Goal: Use online tool/utility: Utilize a website feature to perform a specific function

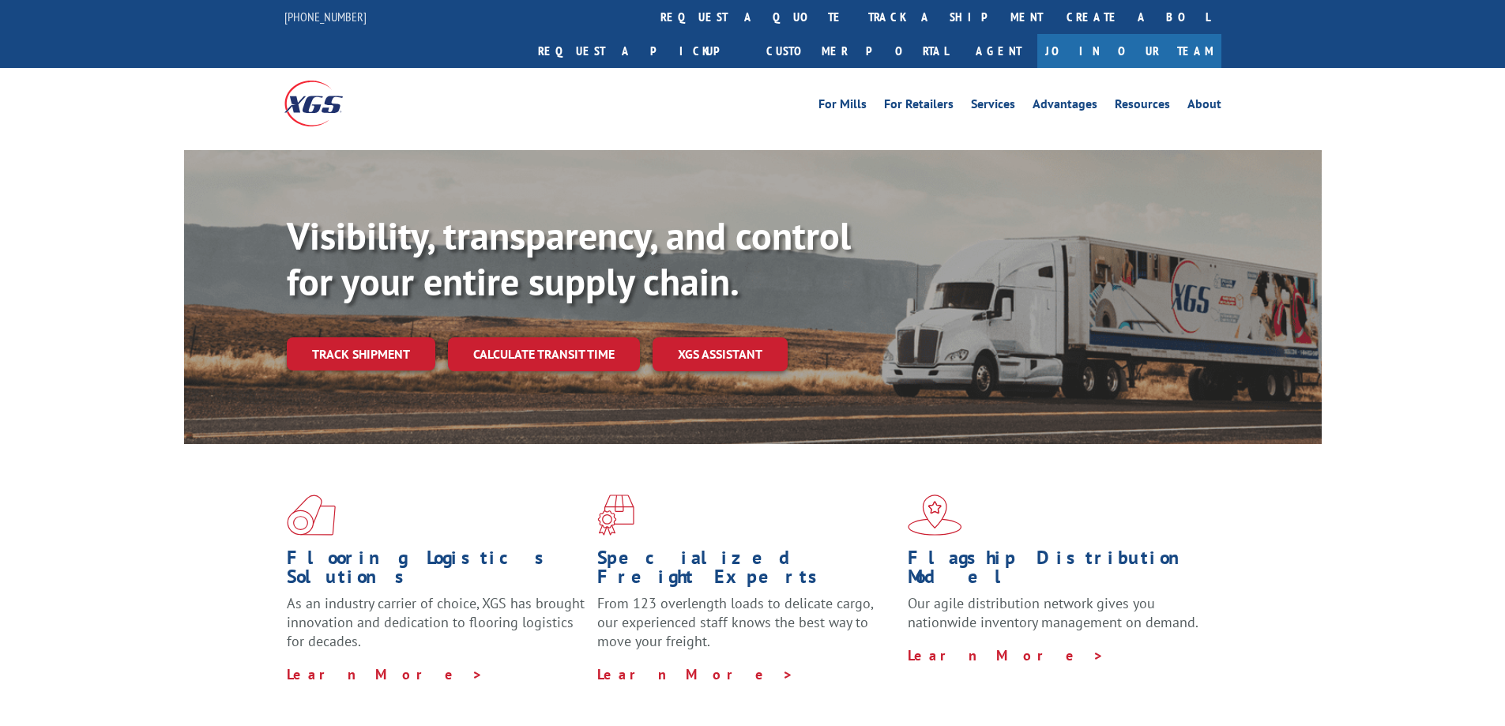
click at [558, 337] on link "Calculate transit time" at bounding box center [544, 354] width 192 height 34
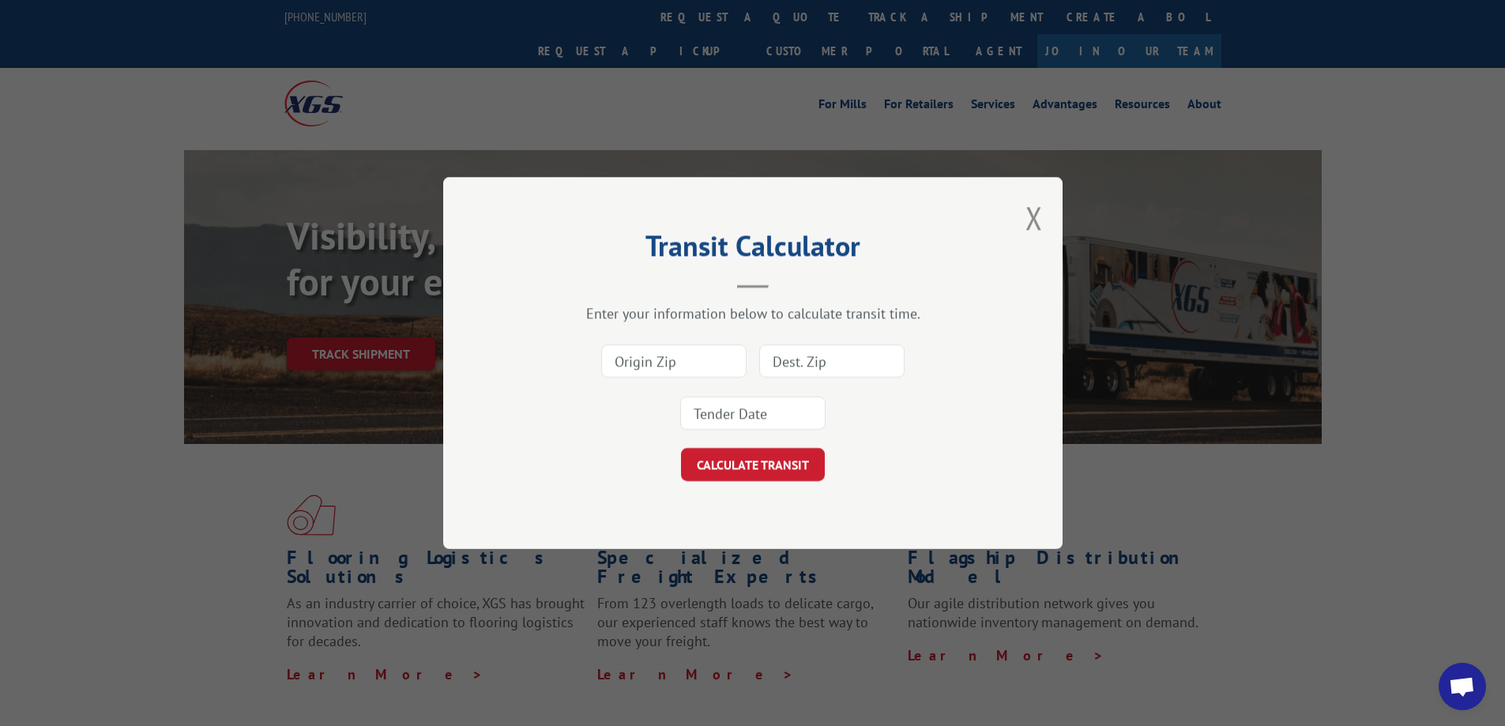
drag, startPoint x: 699, startPoint y: 355, endPoint x: 883, endPoint y: 349, distance: 184.2
click at [699, 355] on input at bounding box center [673, 360] width 145 height 33
type input "90249"
click at [818, 370] on input at bounding box center [831, 360] width 145 height 33
type input "10952"
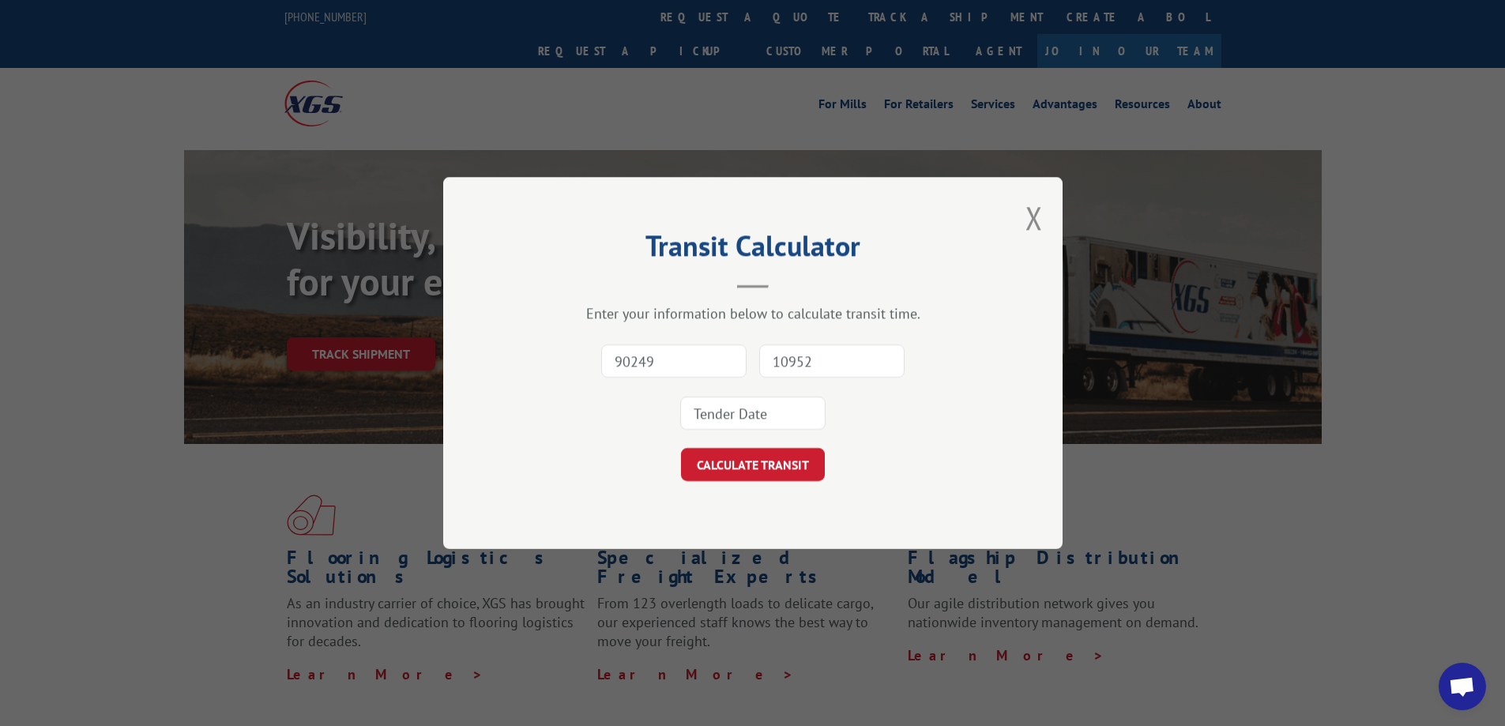
click at [773, 399] on input at bounding box center [752, 413] width 145 height 33
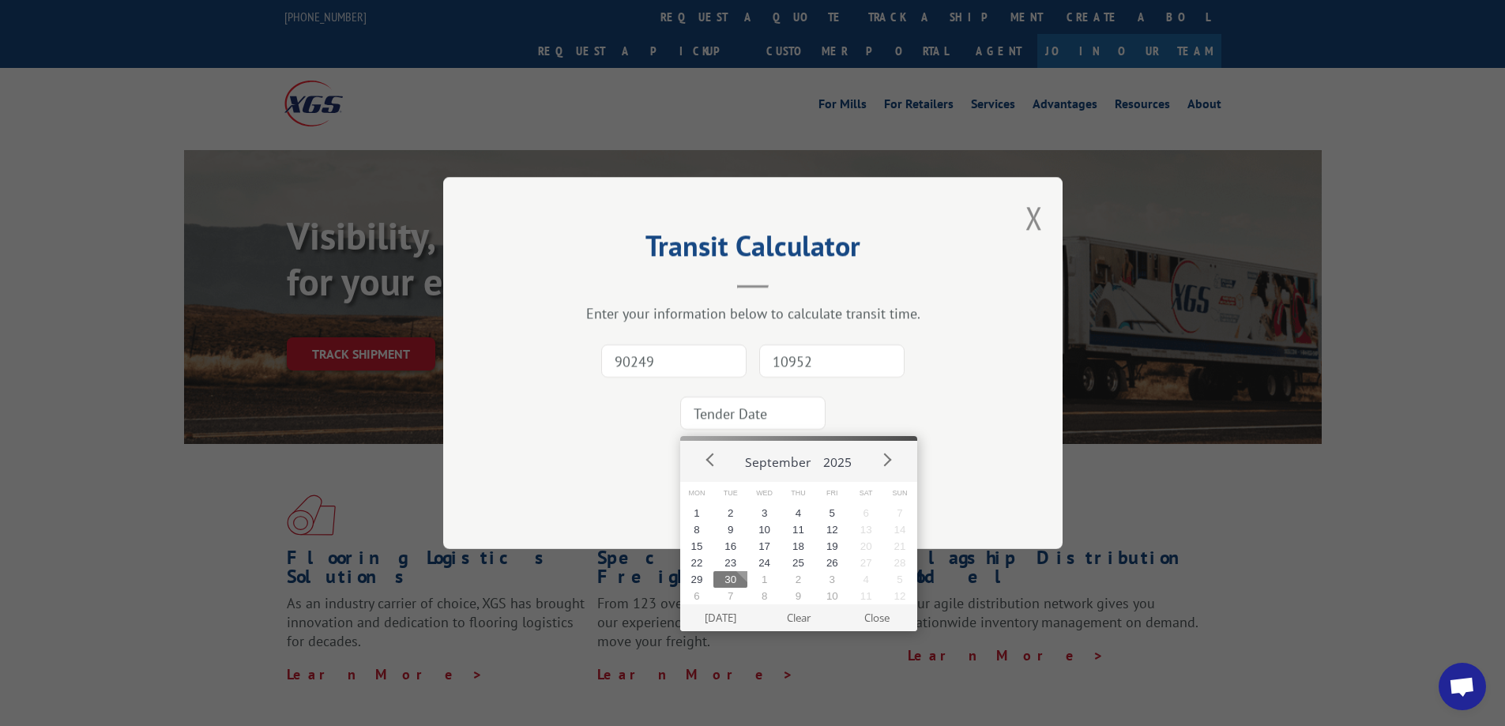
click at [724, 577] on button "30" at bounding box center [730, 579] width 34 height 17
type input "[DATE]"
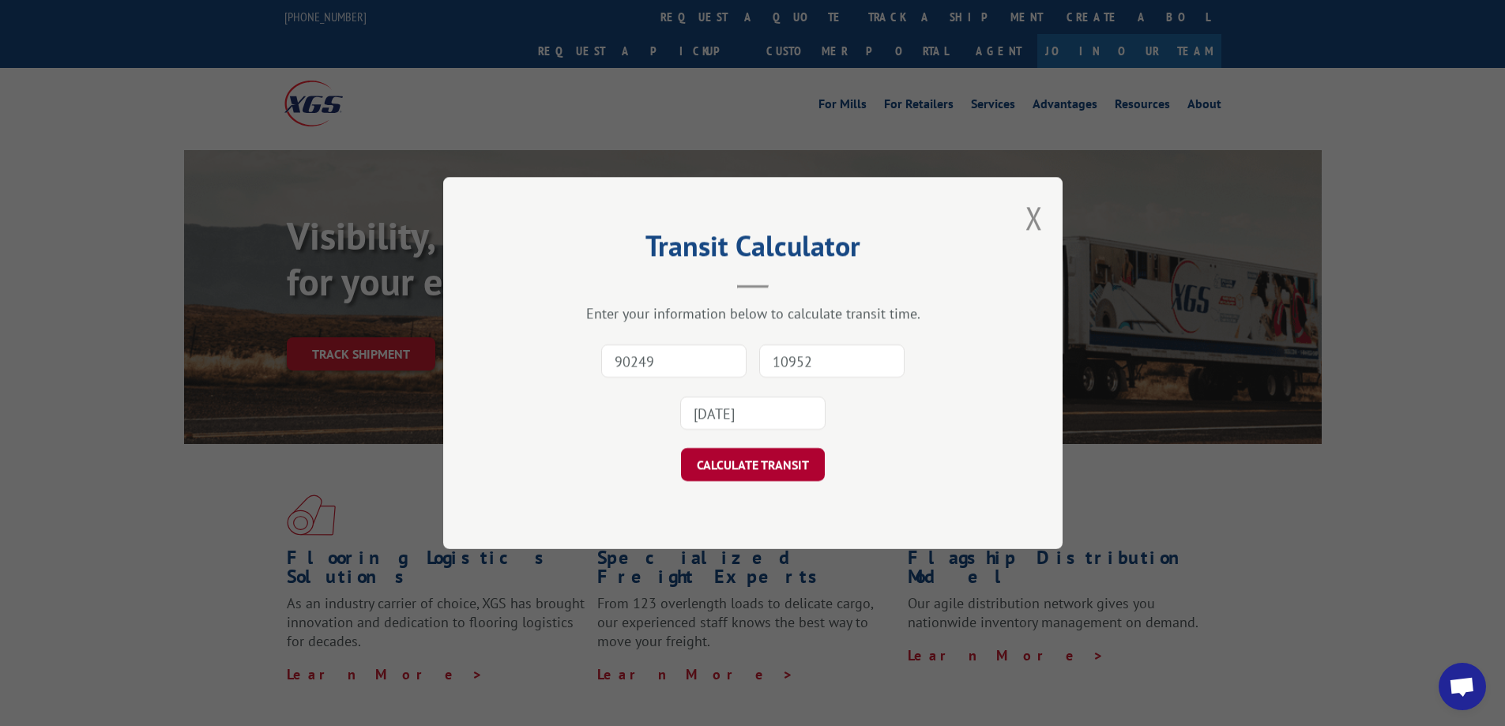
click at [751, 470] on button "CALCULATE TRANSIT" at bounding box center [753, 464] width 144 height 33
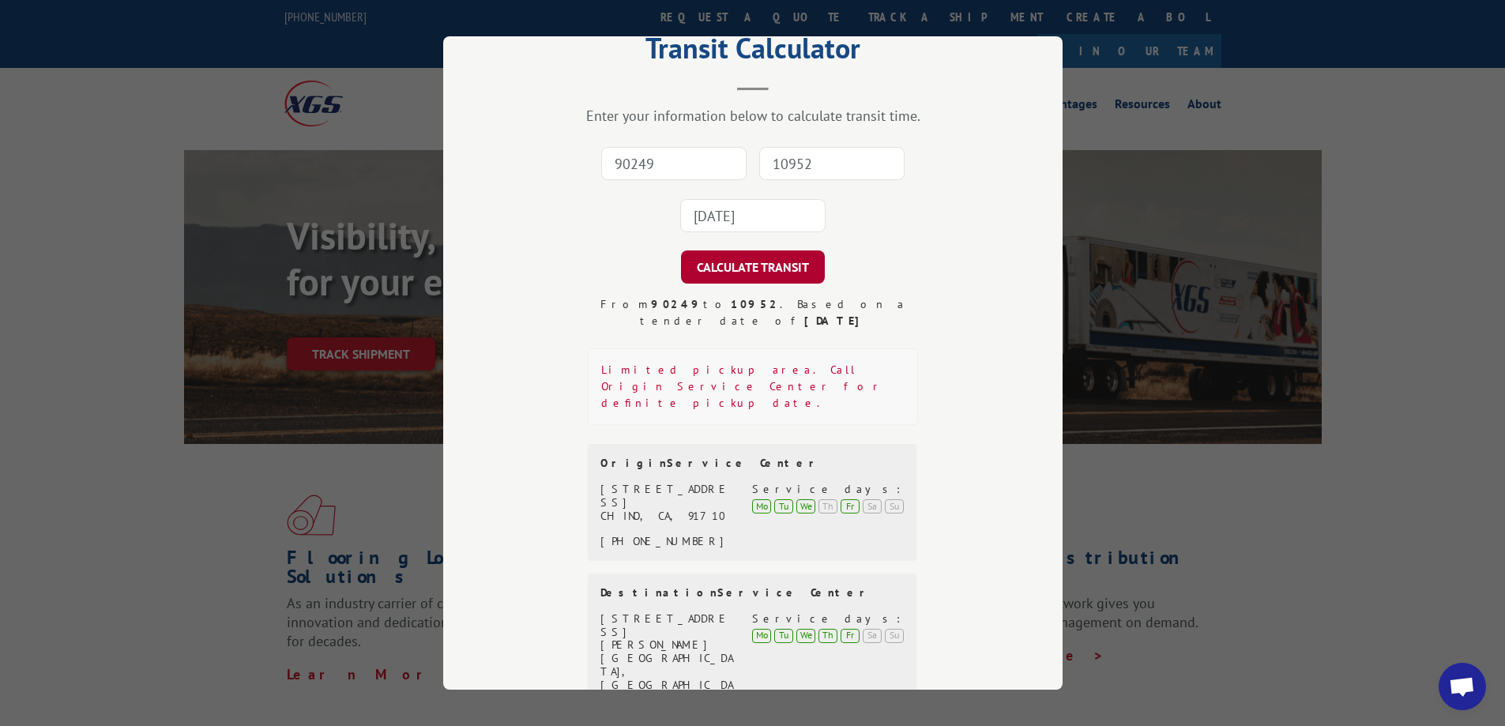
scroll to position [128, 0]
